Goal: Share content: Share content

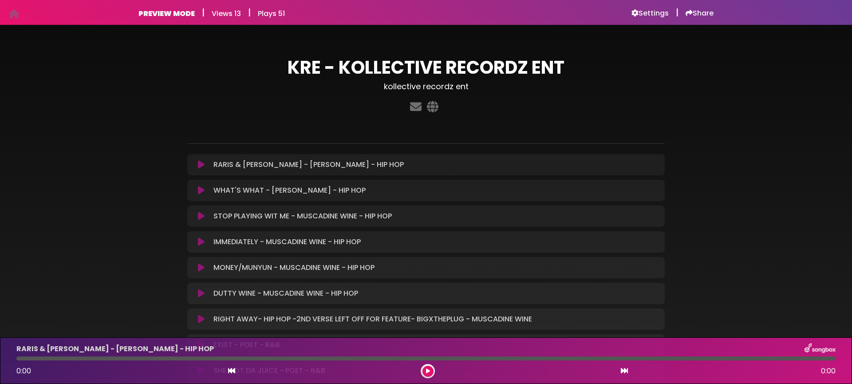
click at [203, 165] on icon at bounding box center [201, 164] width 7 height 9
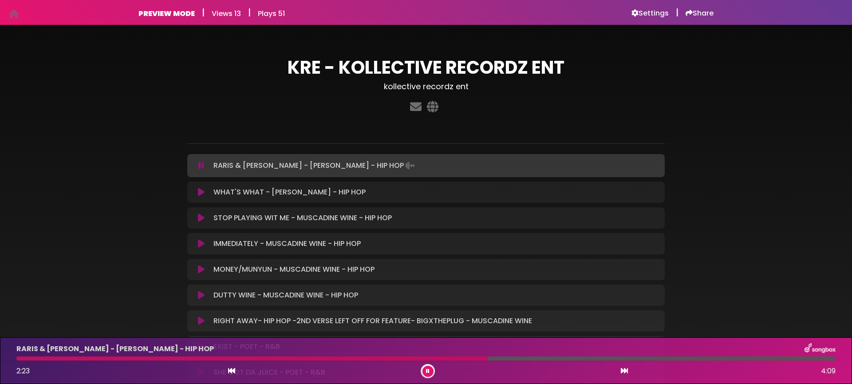
click at [196, 189] on button at bounding box center [201, 192] width 17 height 9
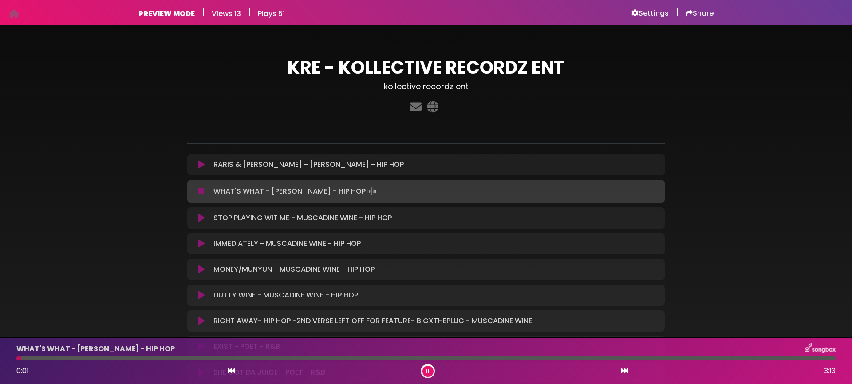
click at [201, 190] on icon at bounding box center [201, 191] width 6 height 9
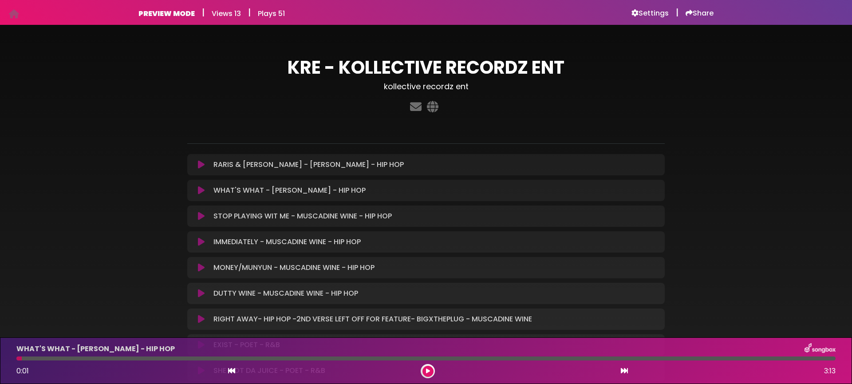
click at [201, 213] on icon at bounding box center [201, 216] width 7 height 9
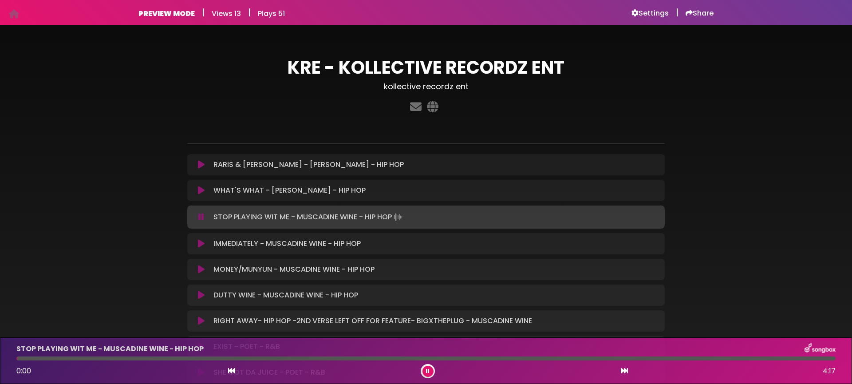
drag, startPoint x: 201, startPoint y: 213, endPoint x: 203, endPoint y: 223, distance: 9.6
click at [201, 213] on icon at bounding box center [201, 217] width 6 height 9
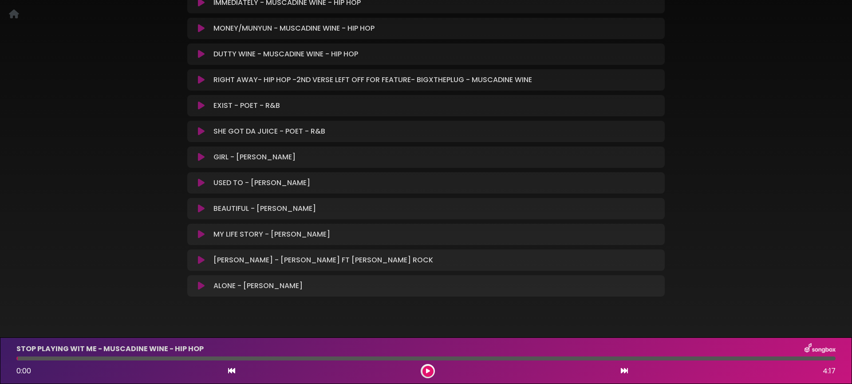
scroll to position [246, 0]
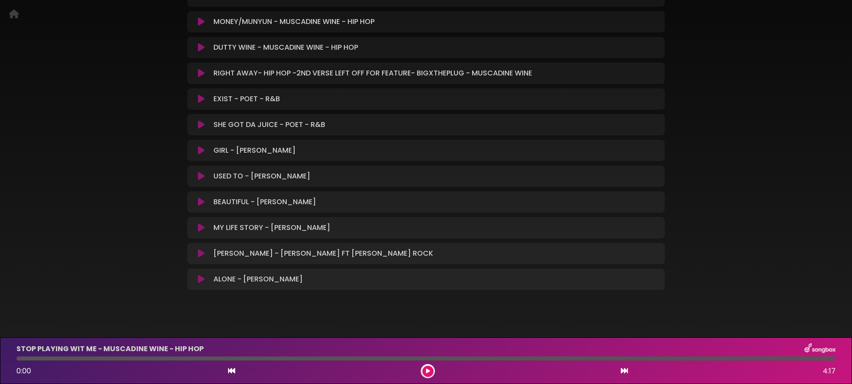
click at [199, 249] on icon at bounding box center [201, 253] width 7 height 9
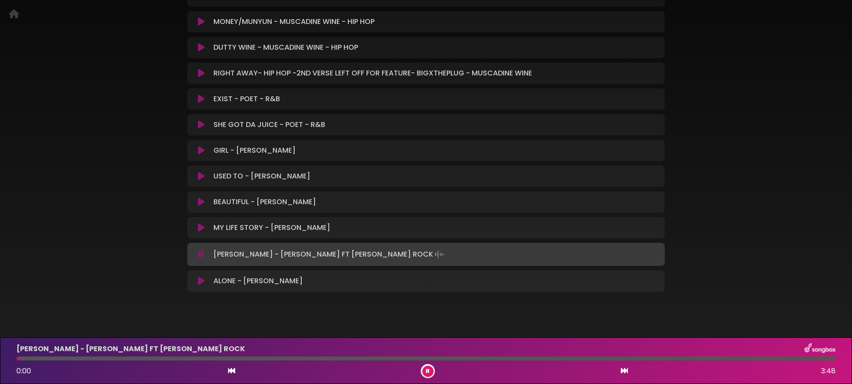
click at [199, 250] on icon at bounding box center [201, 254] width 6 height 9
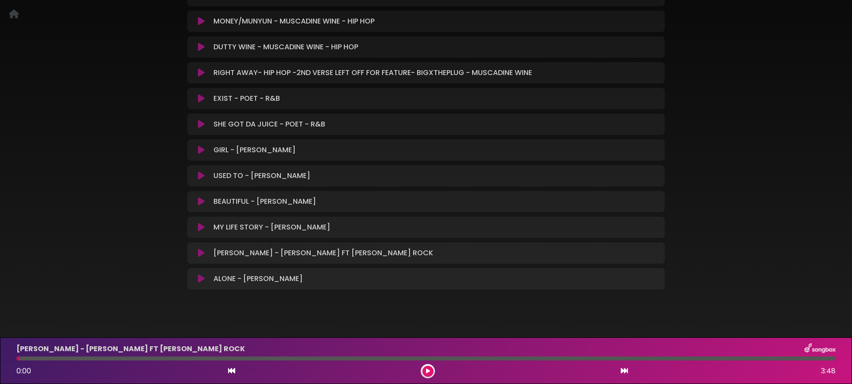
click at [201, 223] on icon at bounding box center [201, 227] width 7 height 9
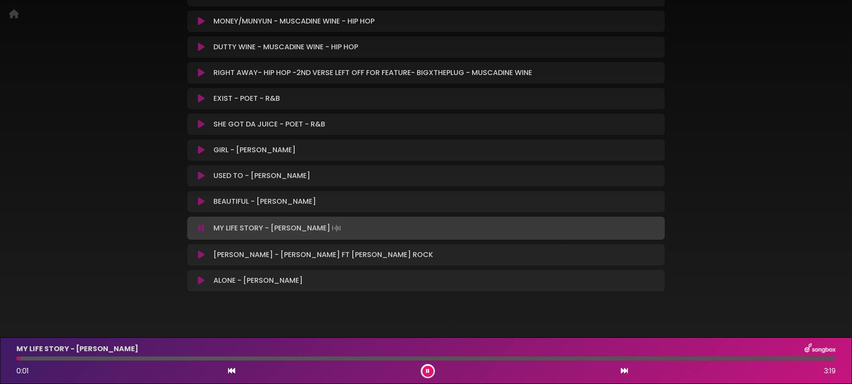
click at [199, 232] on icon at bounding box center [201, 228] width 6 height 9
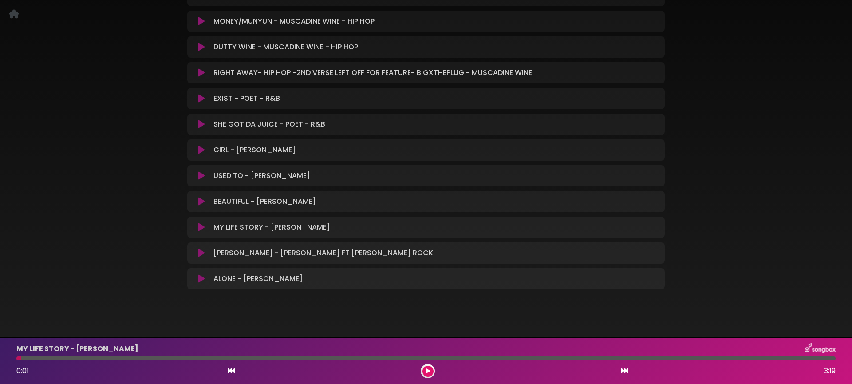
click at [198, 172] on icon at bounding box center [201, 175] width 7 height 9
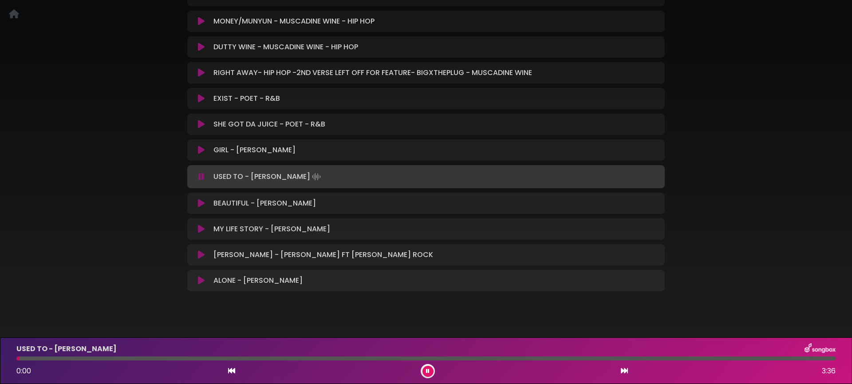
click at [197, 172] on button at bounding box center [201, 176] width 17 height 9
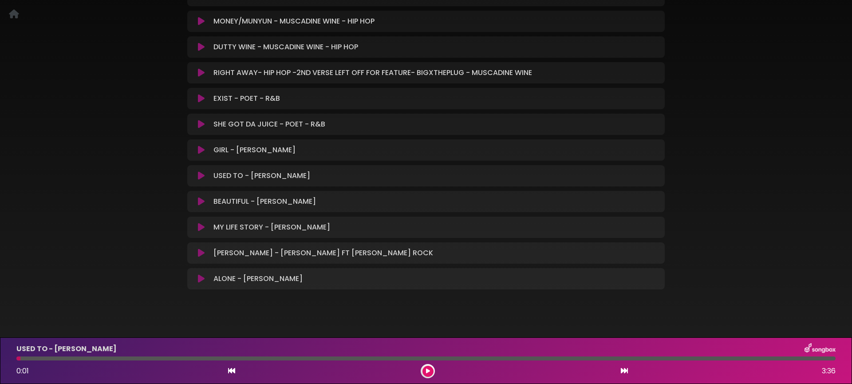
click at [198, 151] on icon at bounding box center [201, 150] width 7 height 9
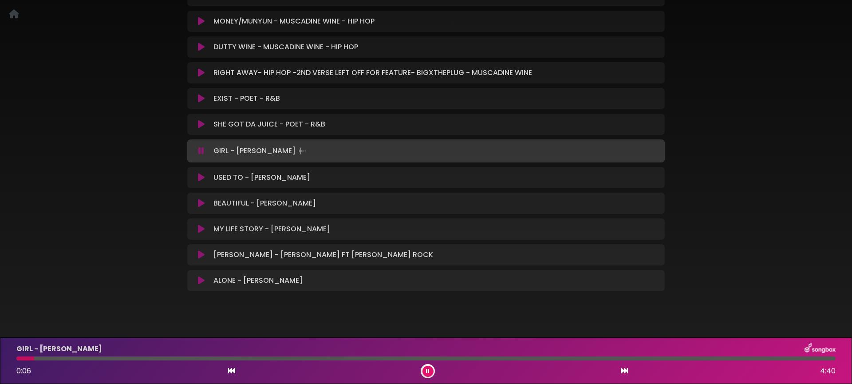
click at [198, 151] on icon at bounding box center [201, 150] width 6 height 9
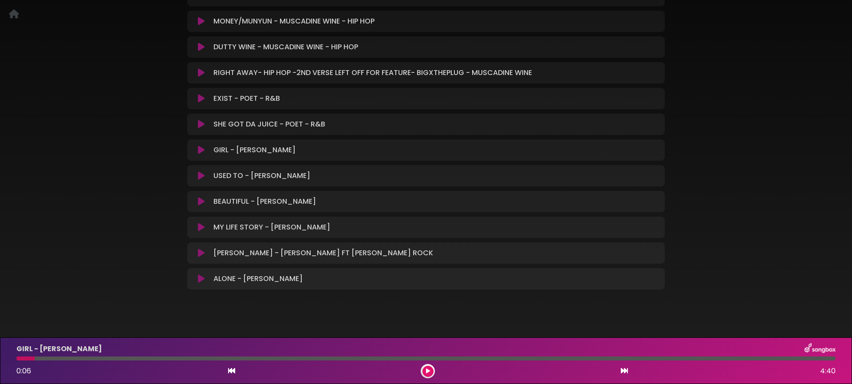
click at [194, 280] on button at bounding box center [201, 278] width 17 height 9
click at [198, 277] on icon at bounding box center [201, 278] width 7 height 9
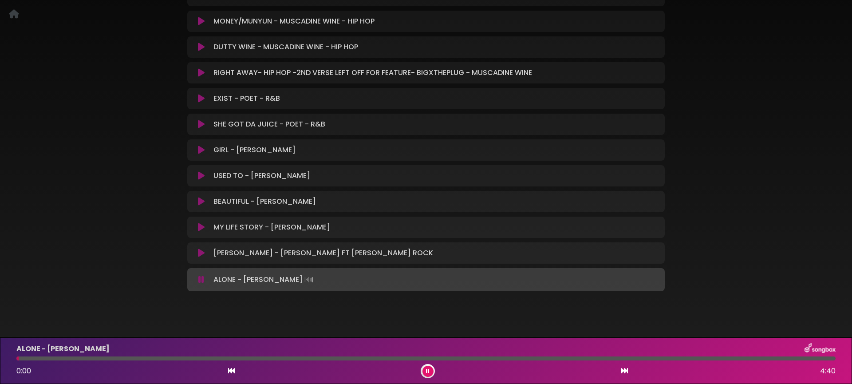
click at [198, 277] on icon at bounding box center [201, 279] width 6 height 9
click at [200, 256] on icon at bounding box center [201, 253] width 7 height 9
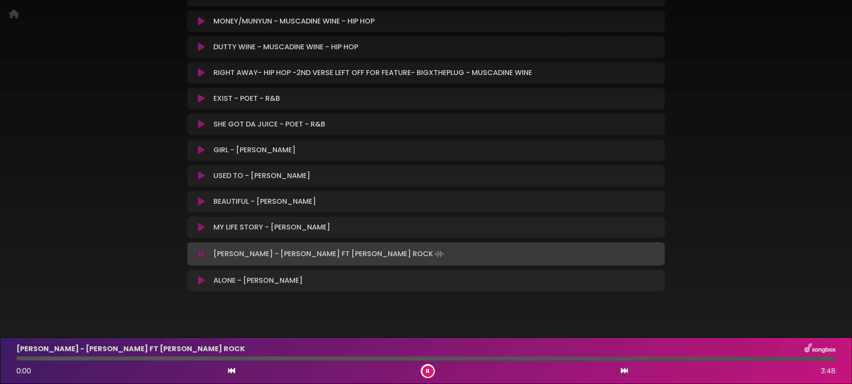
click at [200, 256] on icon at bounding box center [201, 253] width 6 height 9
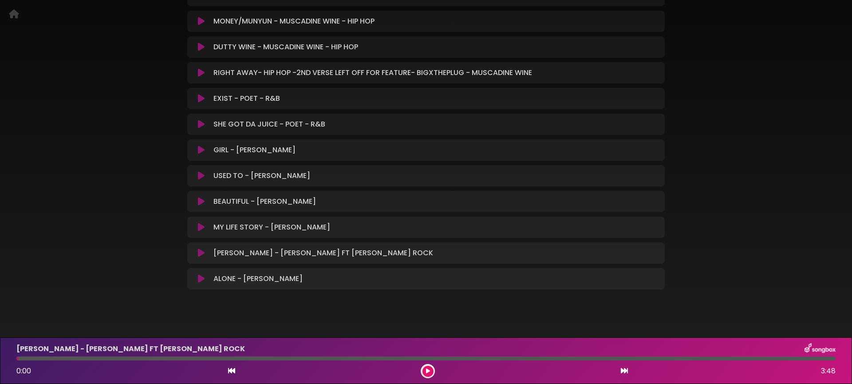
click at [201, 225] on icon at bounding box center [201, 227] width 7 height 9
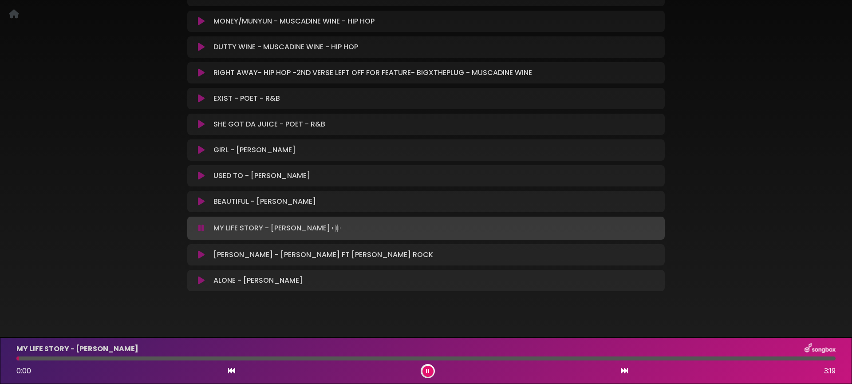
click at [201, 225] on icon at bounding box center [201, 228] width 6 height 9
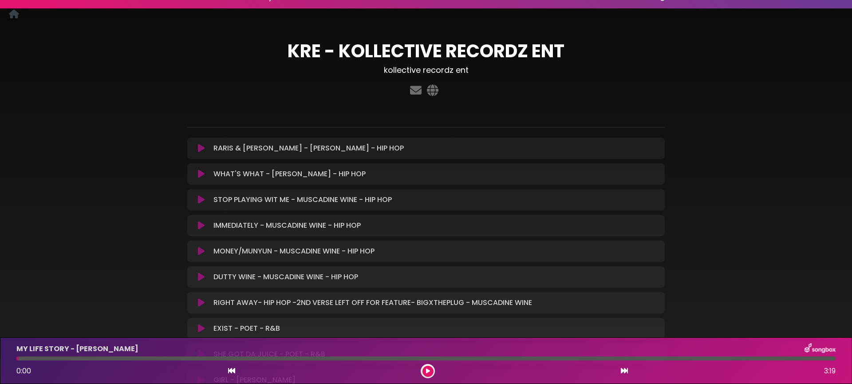
scroll to position [0, 0]
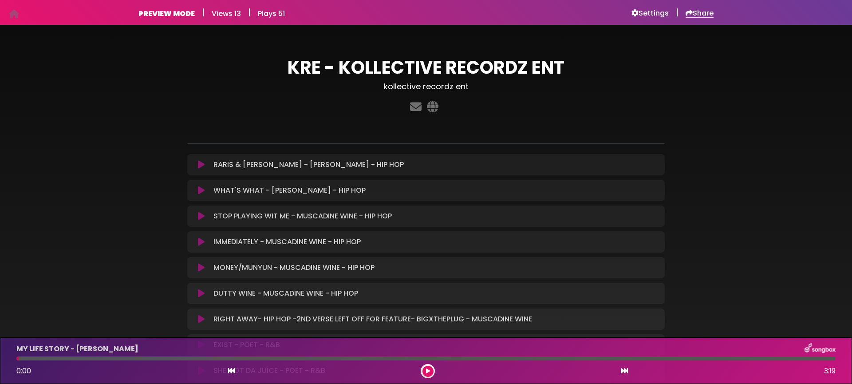
click at [695, 16] on h6 "Share" at bounding box center [700, 13] width 28 height 9
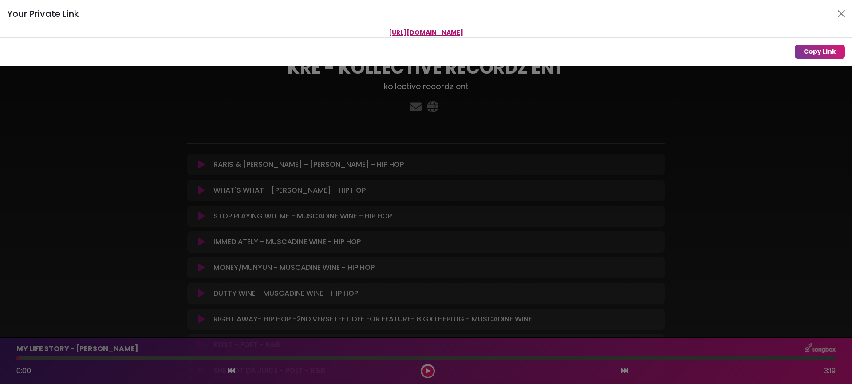
drag, startPoint x: 543, startPoint y: 32, endPoint x: 319, endPoint y: 30, distance: 224.6
click at [318, 29] on p "https://songbox.com/s/850a97ef-4091-4a9d-bb26-b9e709aee45f" at bounding box center [426, 32] width 852 height 9
copy span "https://songbox.com/s/850a97ef-4091-4a9d-bb26-b9e709aee45f"
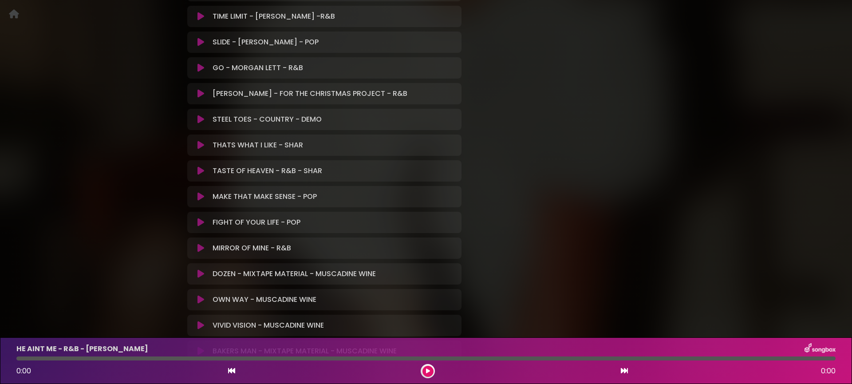
scroll to position [487, 0]
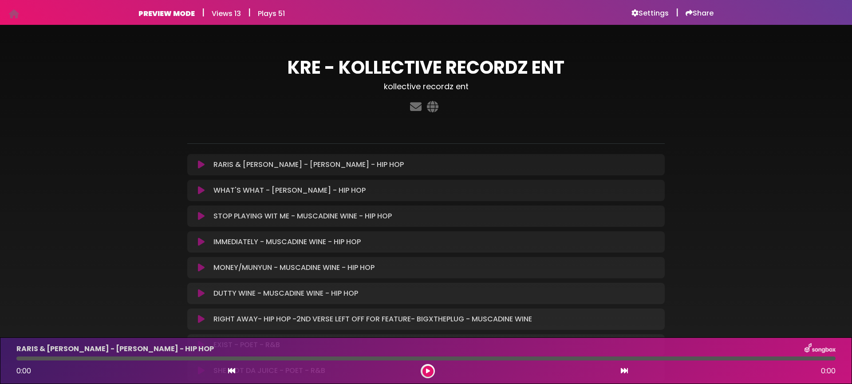
click at [205, 165] on button at bounding box center [201, 164] width 17 height 9
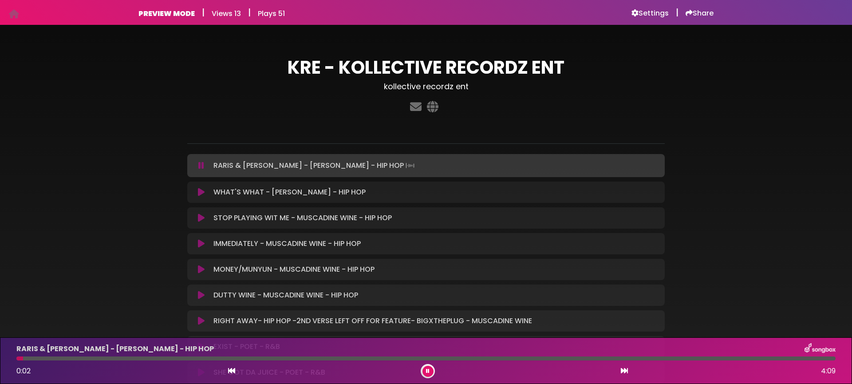
click at [205, 165] on button at bounding box center [201, 165] width 17 height 9
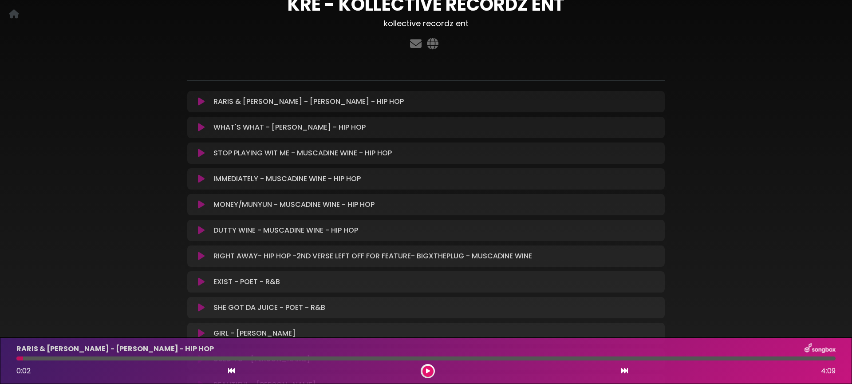
scroll to position [63, 0]
click at [198, 178] on icon at bounding box center [201, 178] width 7 height 9
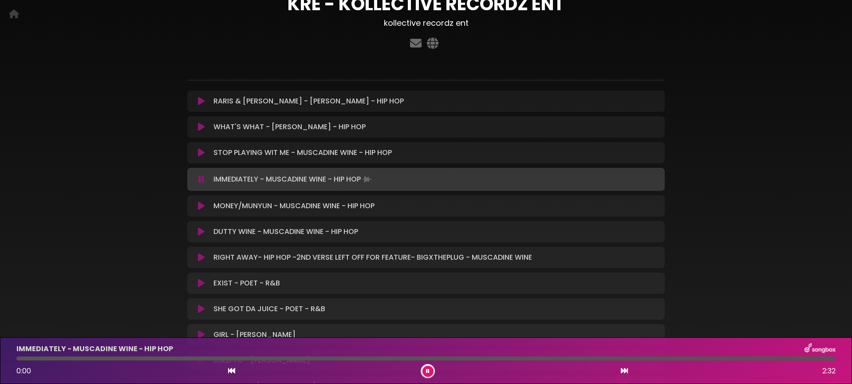
scroll to position [63, 0]
drag, startPoint x: 198, startPoint y: 178, endPoint x: 192, endPoint y: 178, distance: 5.8
click at [198, 178] on icon at bounding box center [201, 179] width 6 height 9
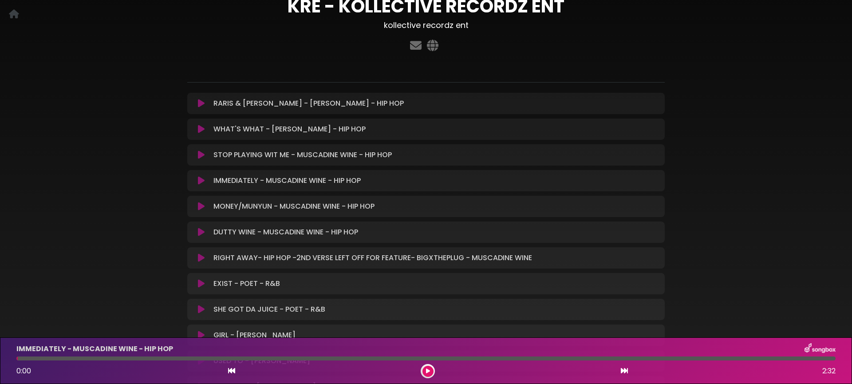
click at [197, 102] on button at bounding box center [201, 103] width 17 height 9
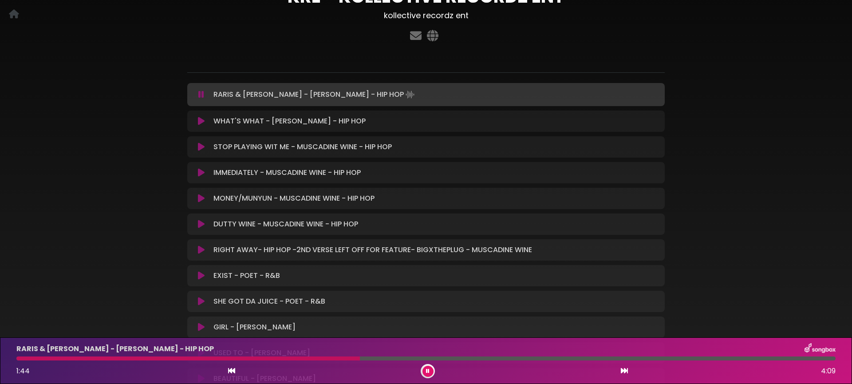
scroll to position [73, 0]
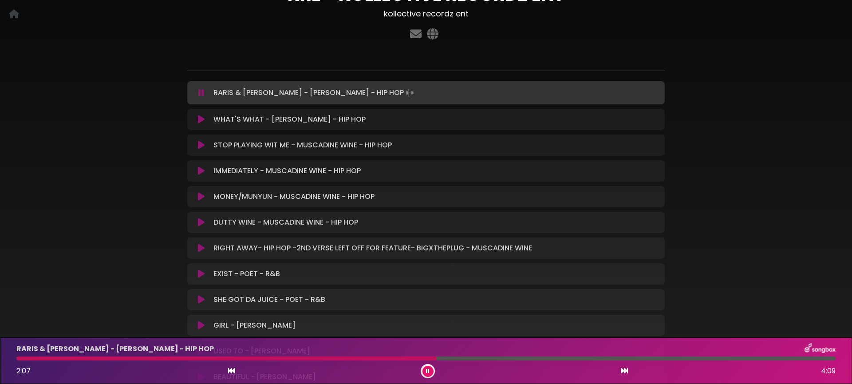
click at [201, 250] on icon at bounding box center [201, 248] width 7 height 9
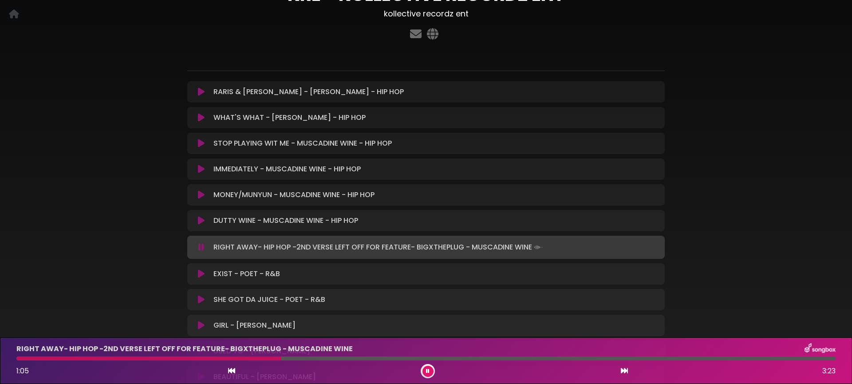
scroll to position [72, 0]
click at [201, 119] on icon at bounding box center [201, 118] width 7 height 9
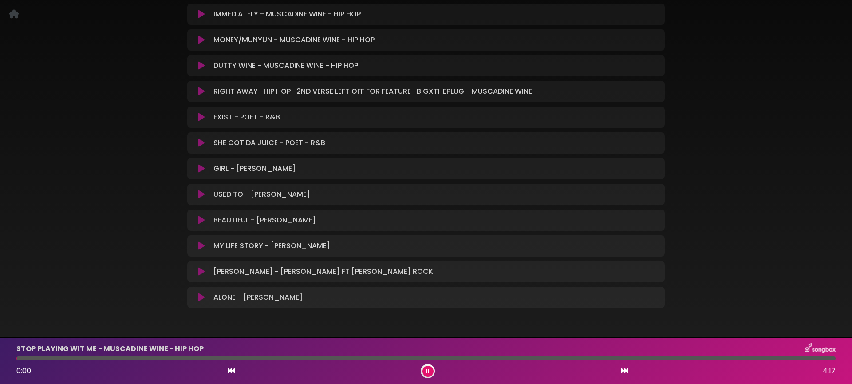
scroll to position [242, 0]
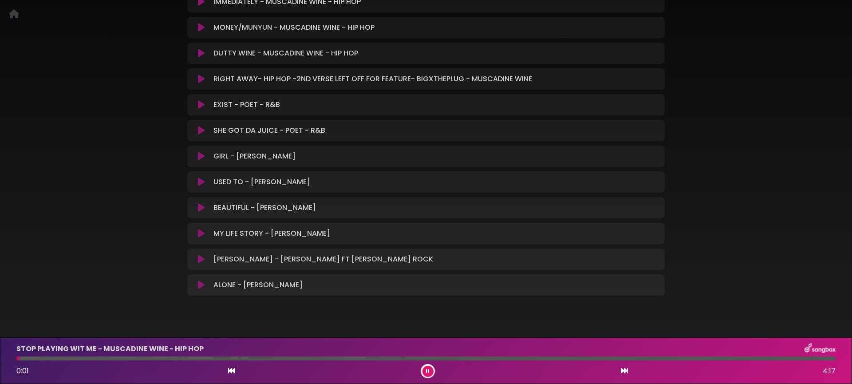
drag, startPoint x: 427, startPoint y: 369, endPoint x: 159, endPoint y: 121, distance: 364.9
click at [422, 366] on div "0:01 4:17" at bounding box center [426, 371] width 830 height 14
drag, startPoint x: 429, startPoint y: 373, endPoint x: 376, endPoint y: 286, distance: 101.8
click at [428, 371] on icon at bounding box center [428, 370] width 4 height 5
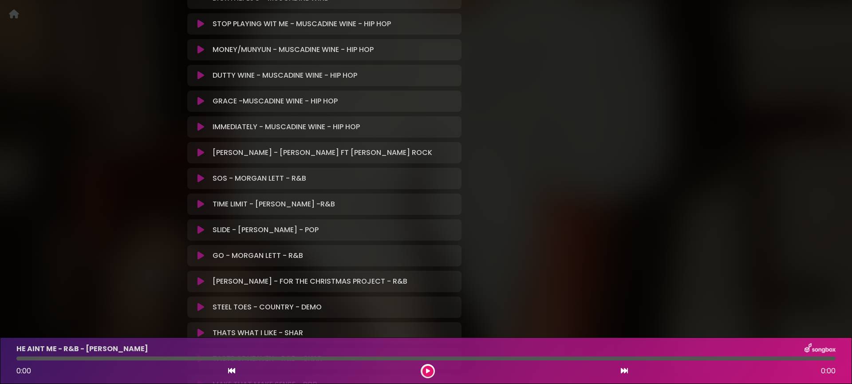
scroll to position [544, 0]
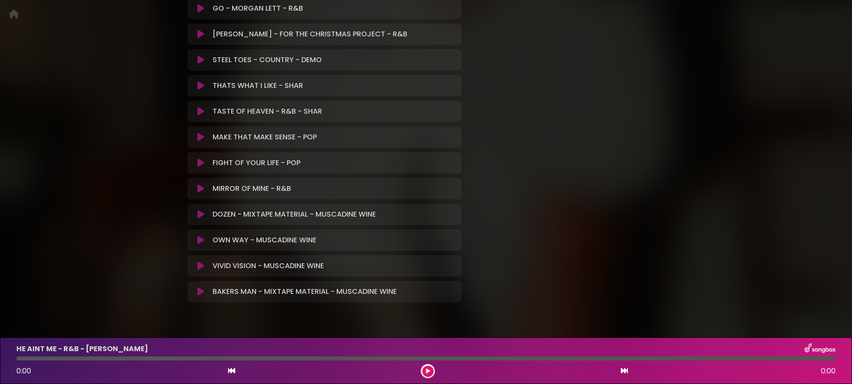
click at [202, 236] on icon at bounding box center [200, 240] width 7 height 9
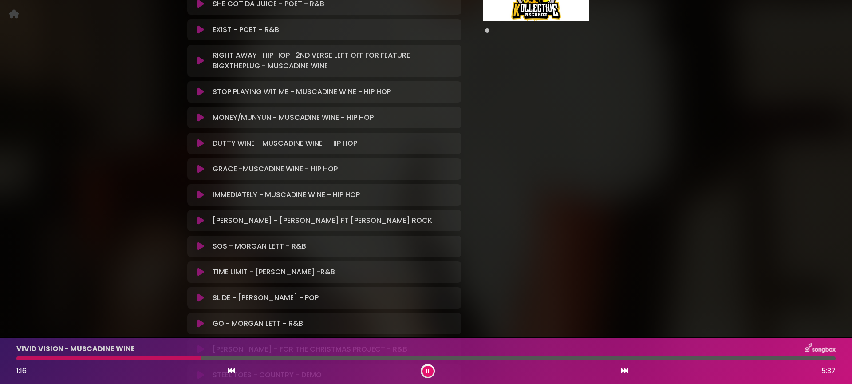
scroll to position [230, 0]
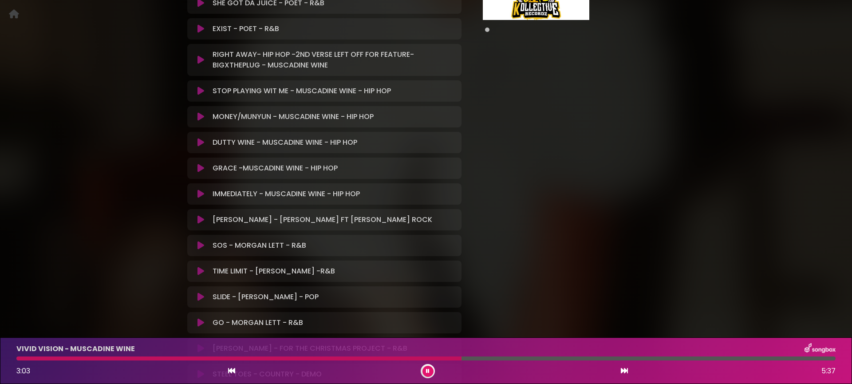
click at [431, 370] on button at bounding box center [427, 371] width 11 height 11
click at [146, 212] on div "MIC BEATS & FLEEK (To Review) kollective recordz ent ×" at bounding box center [426, 218] width 586 height 825
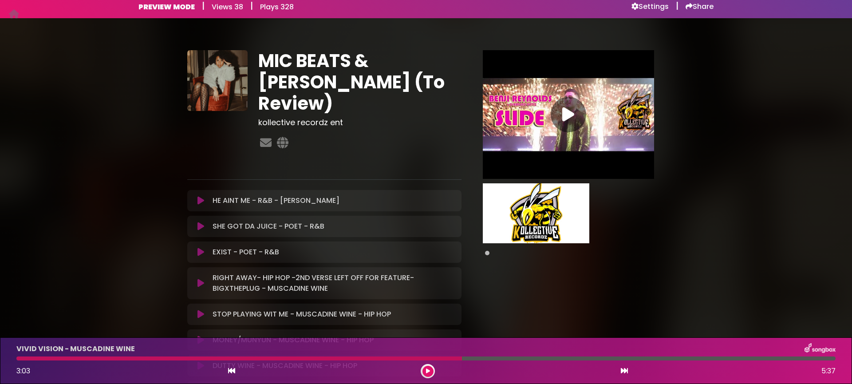
scroll to position [0, 0]
